Goal: Find specific page/section: Find specific page/section

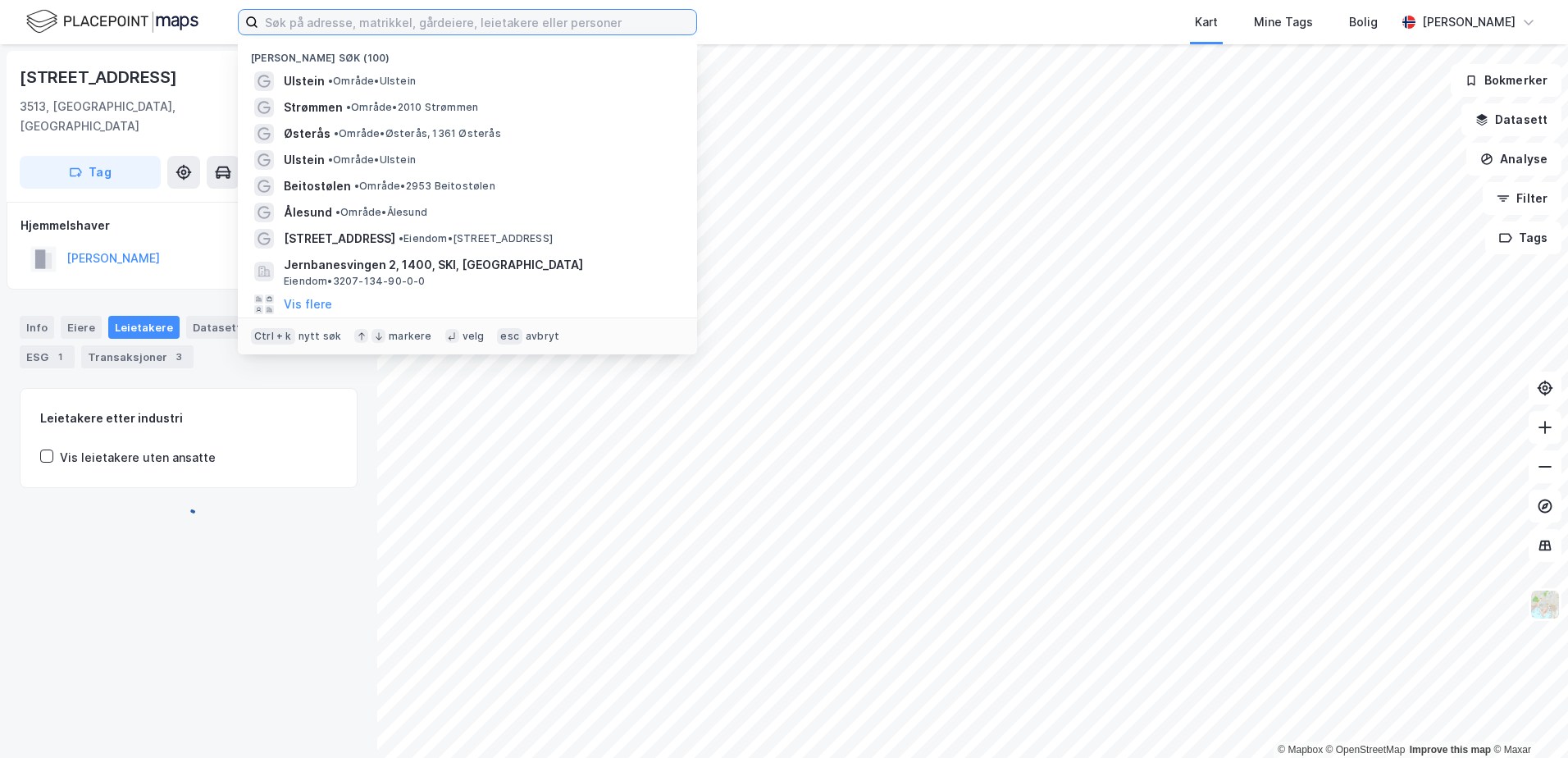
click at [296, 20] on input at bounding box center [476, 22] width 438 height 25
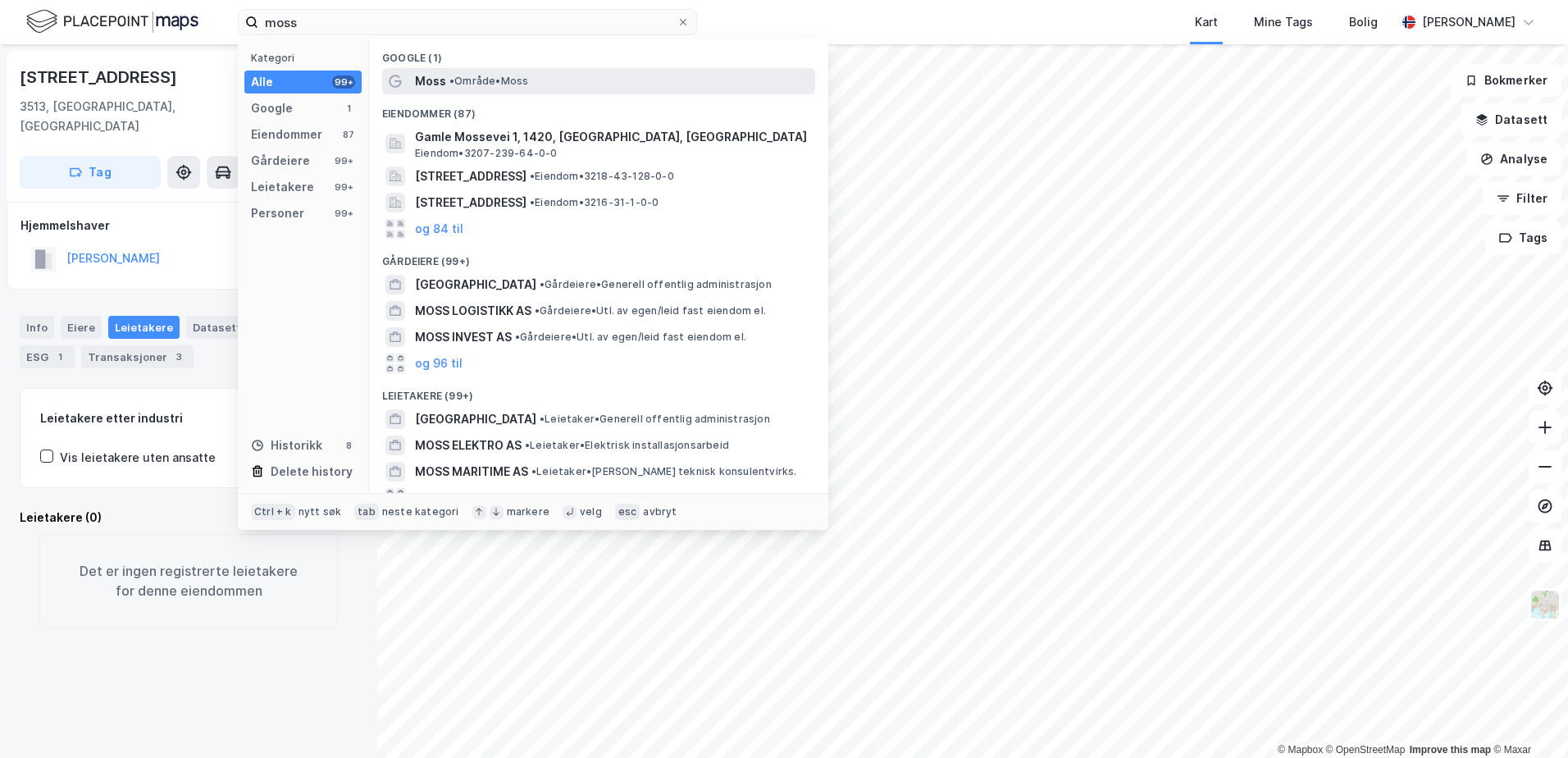
click at [466, 86] on span "• Område • Moss" at bounding box center [488, 80] width 78 height 13
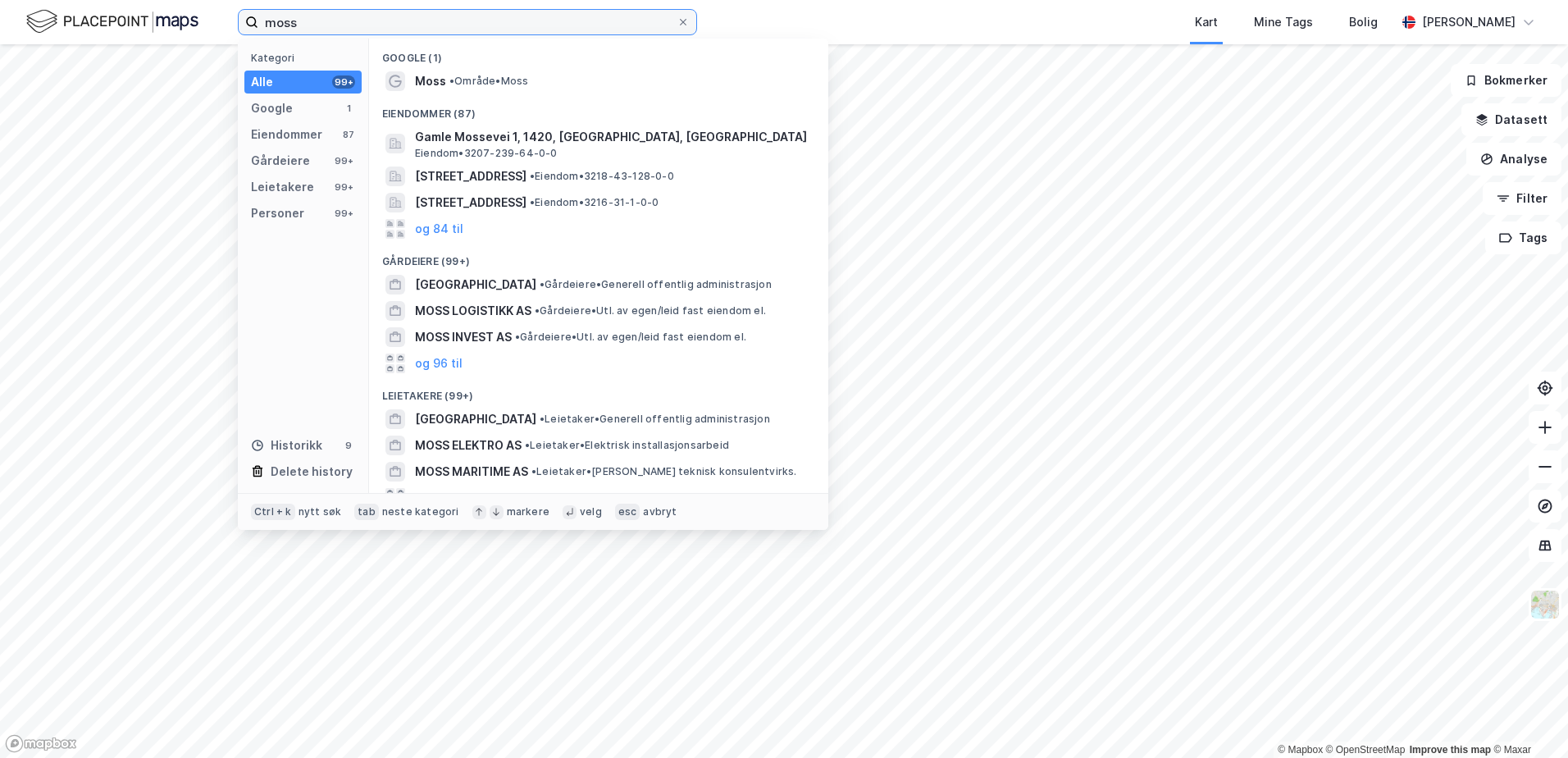
click at [327, 22] on input "moss" at bounding box center [467, 22] width 419 height 25
drag, startPoint x: 291, startPoint y: 23, endPoint x: 262, endPoint y: 25, distance: 29.1
click at [262, 25] on input "moss" at bounding box center [467, 22] width 419 height 25
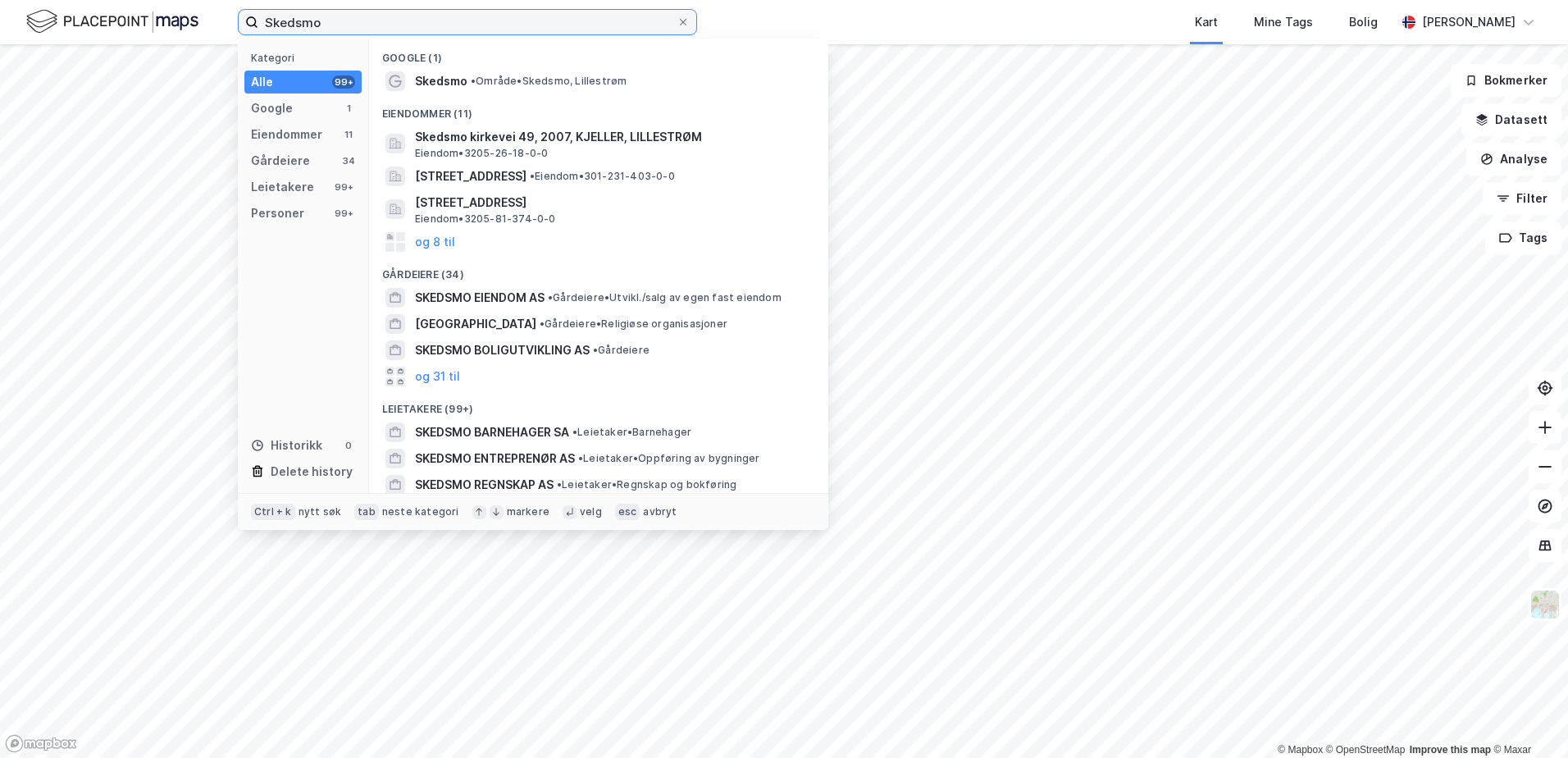
paste input "172/445"
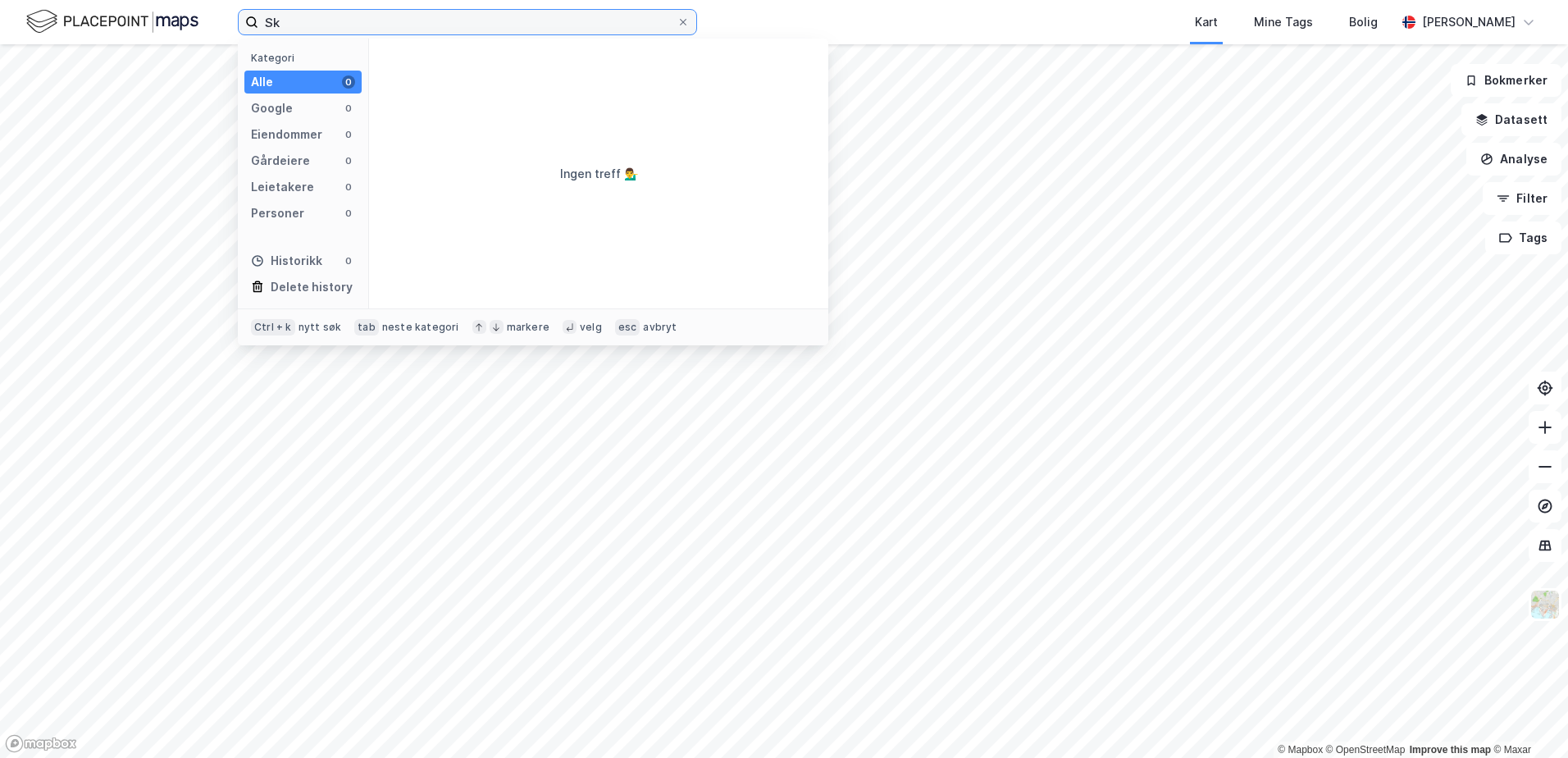
type input "S"
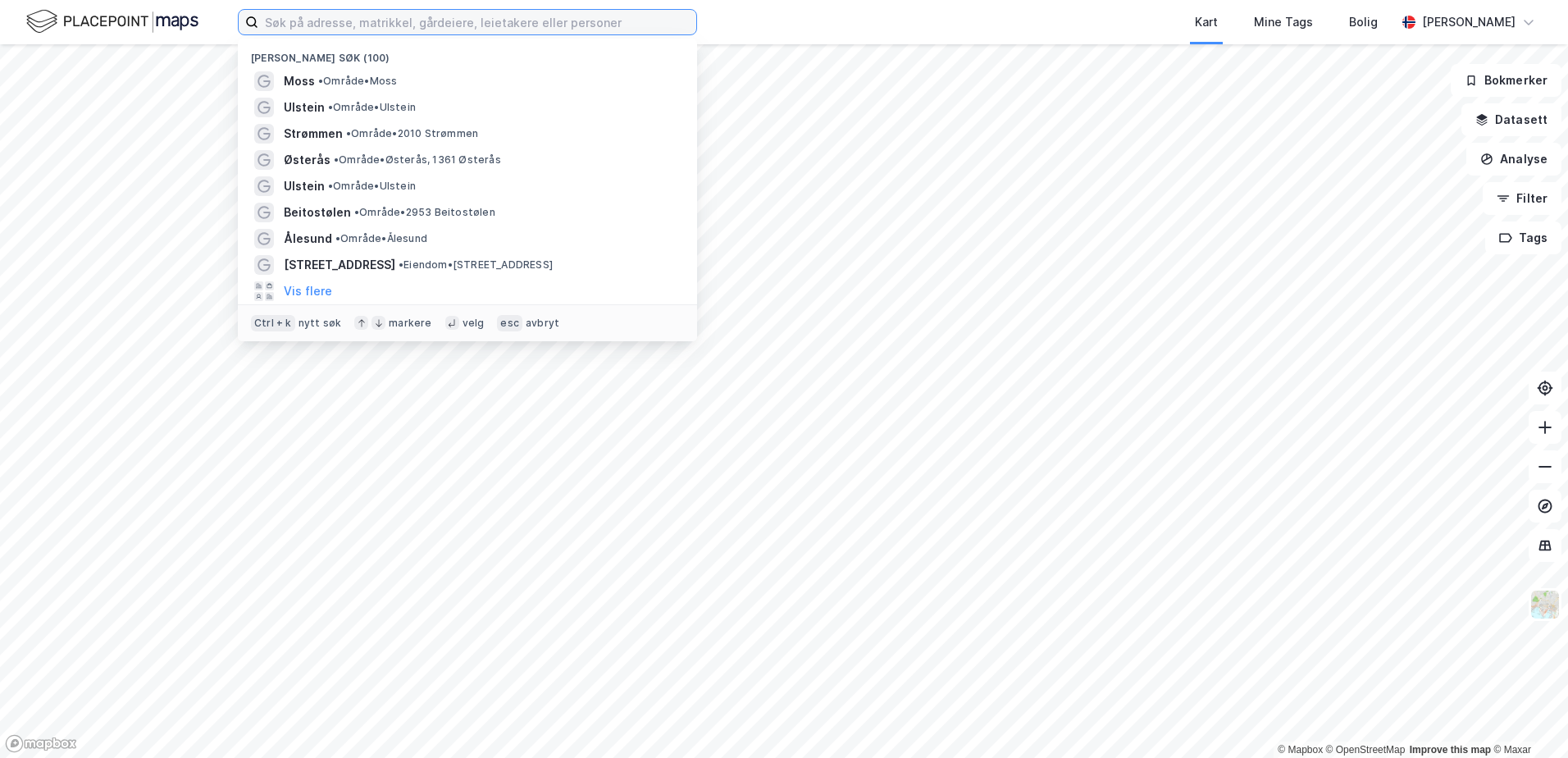
paste input "172/445"
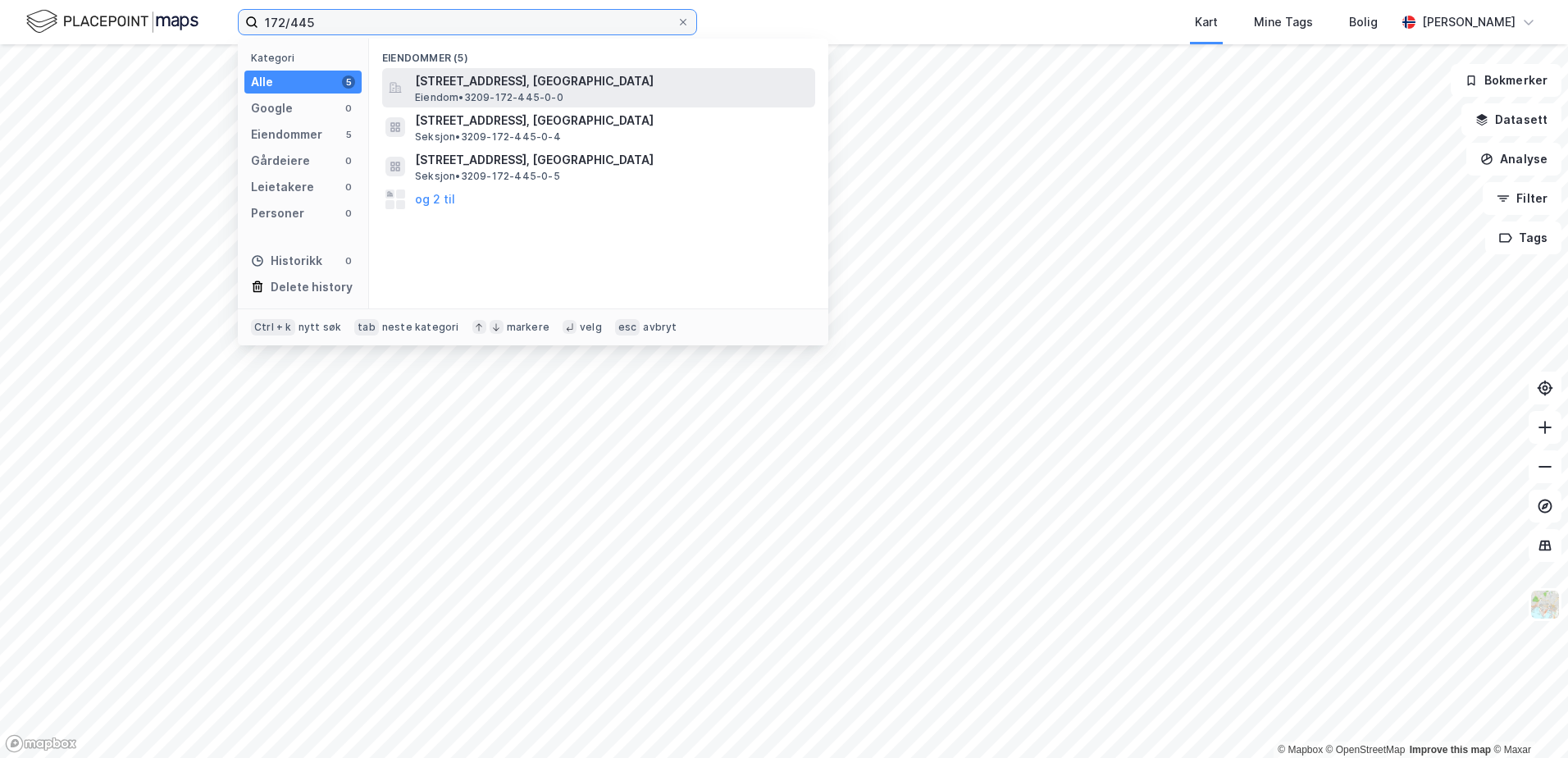
type input "172/445"
click at [528, 87] on span "[STREET_ADDRESS], [GEOGRAPHIC_DATA]" at bounding box center [611, 81] width 394 height 20
